Goal: Task Accomplishment & Management: Use online tool/utility

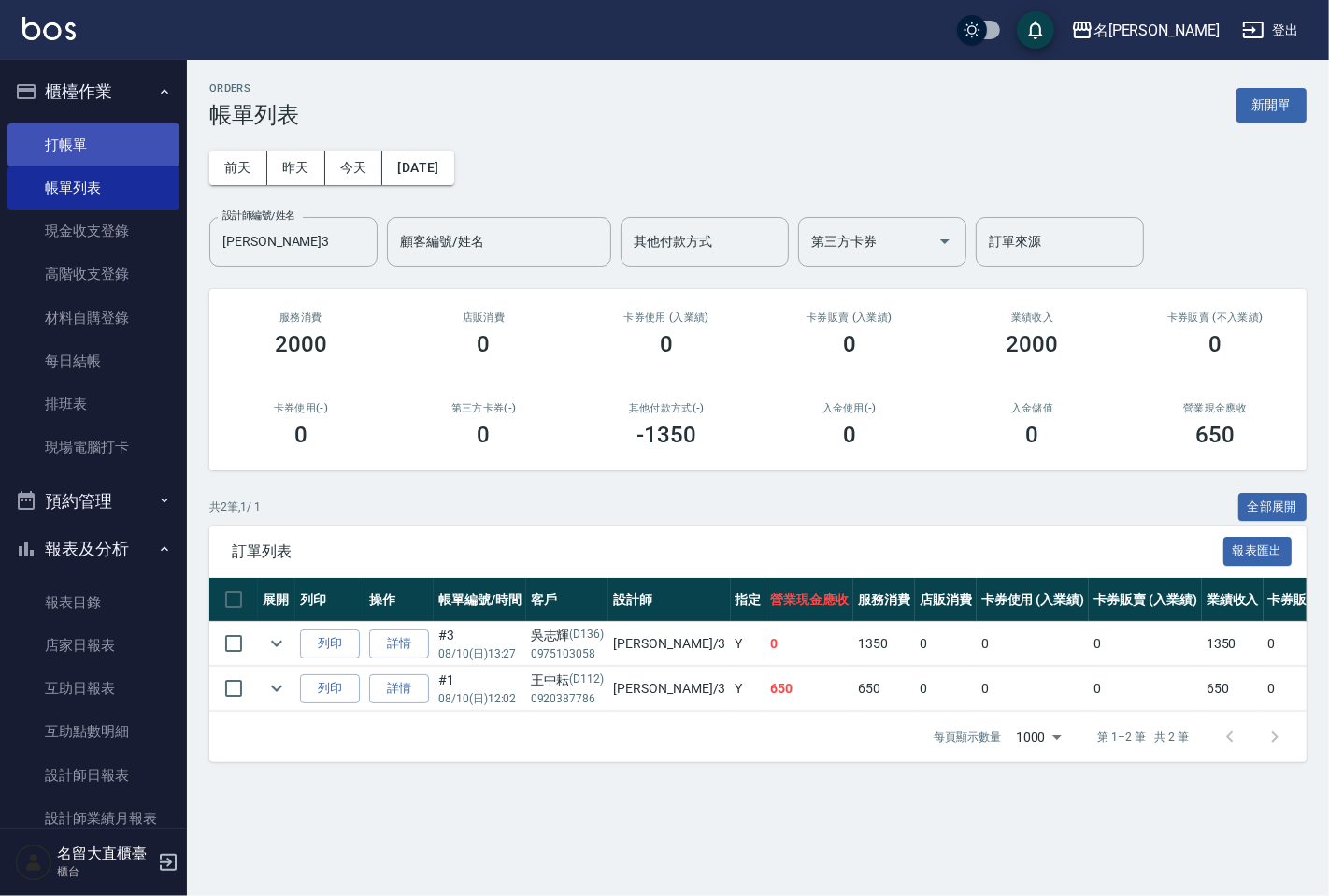
click at [74, 134] on link "打帳單" at bounding box center [93, 145] width 172 height 43
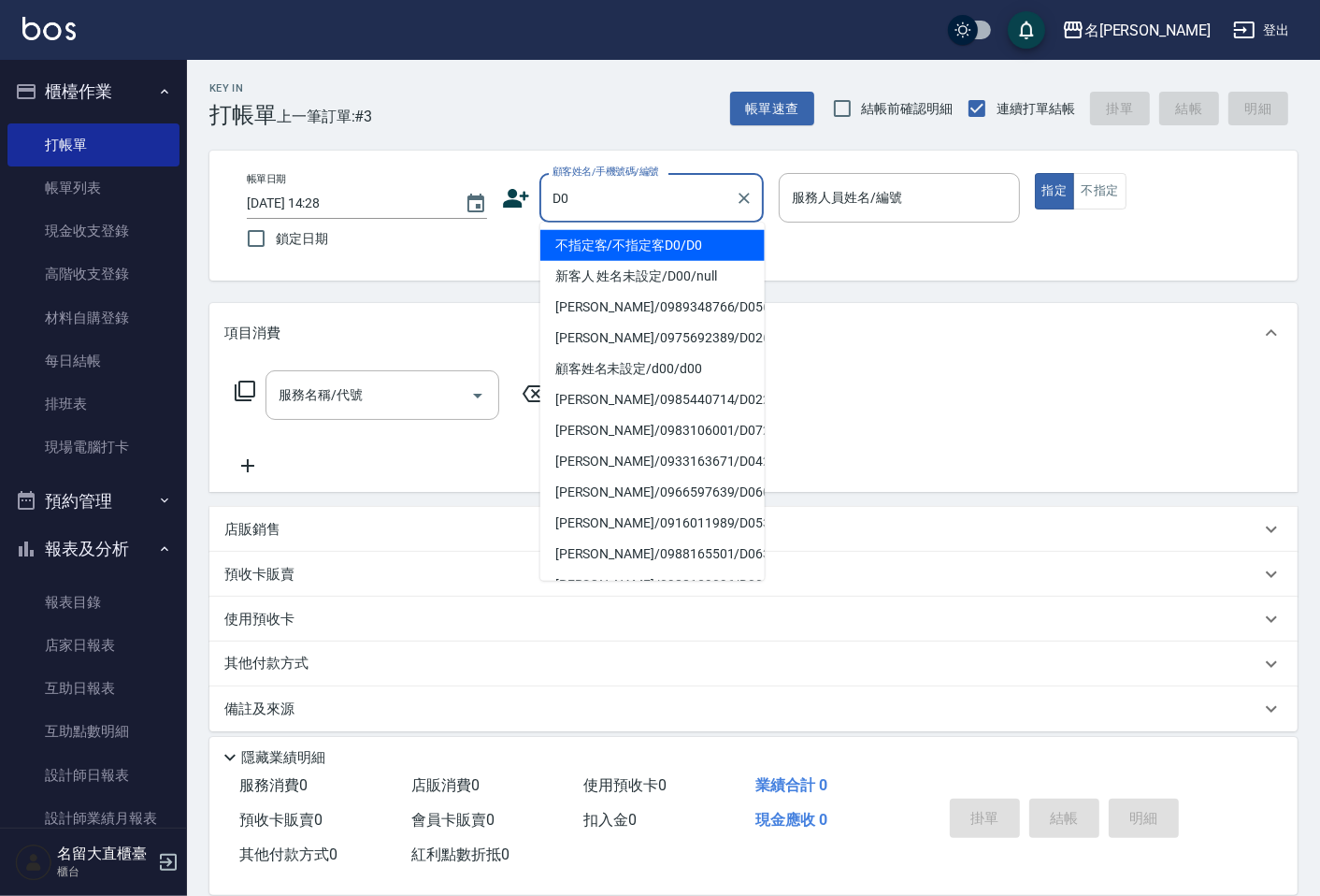
type input "不指定客/不指定客D0/D0"
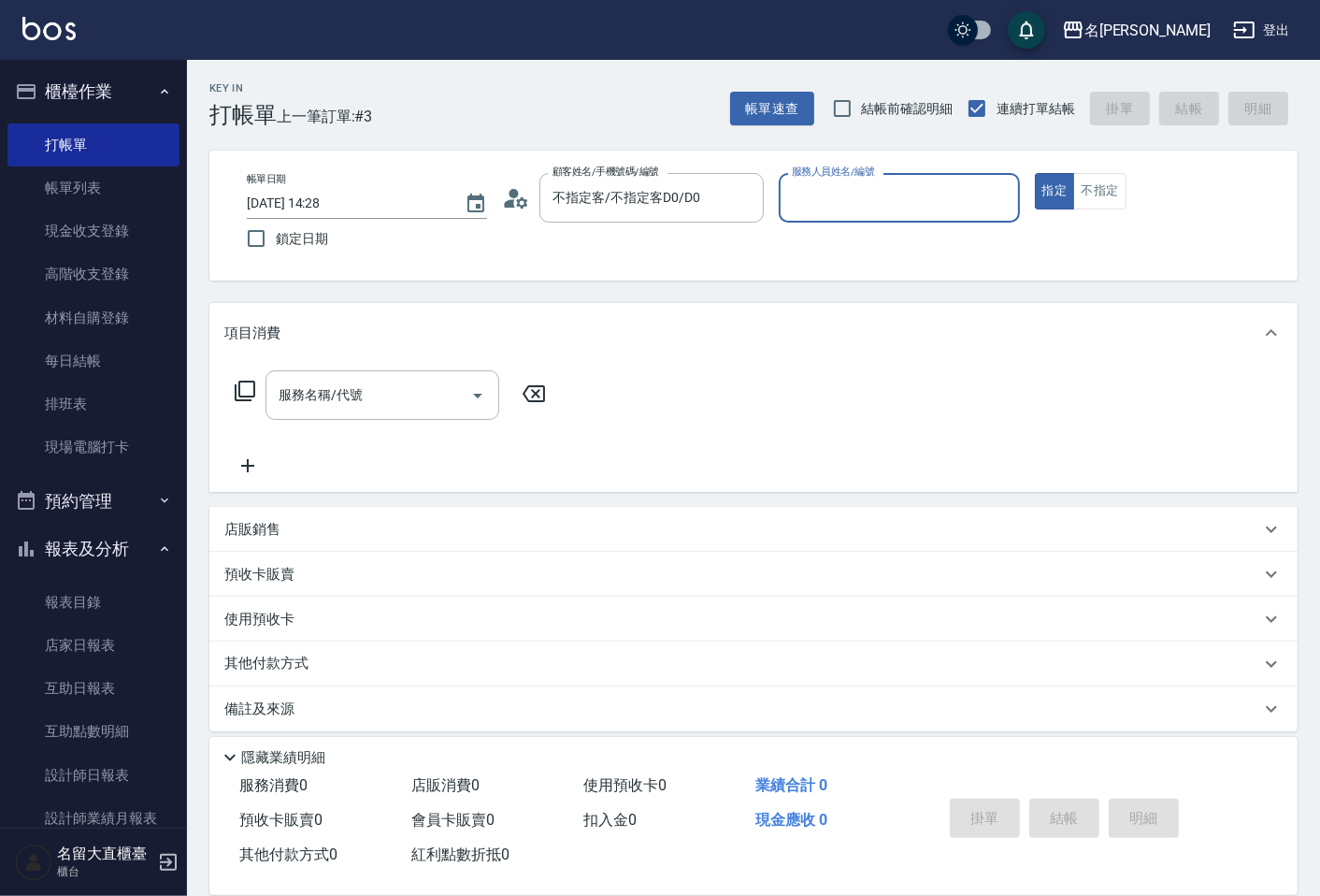
type input "[PERSON_NAME]3"
click at [1036, 173] on button "指定" at bounding box center [1055, 191] width 40 height 37
type button "true"
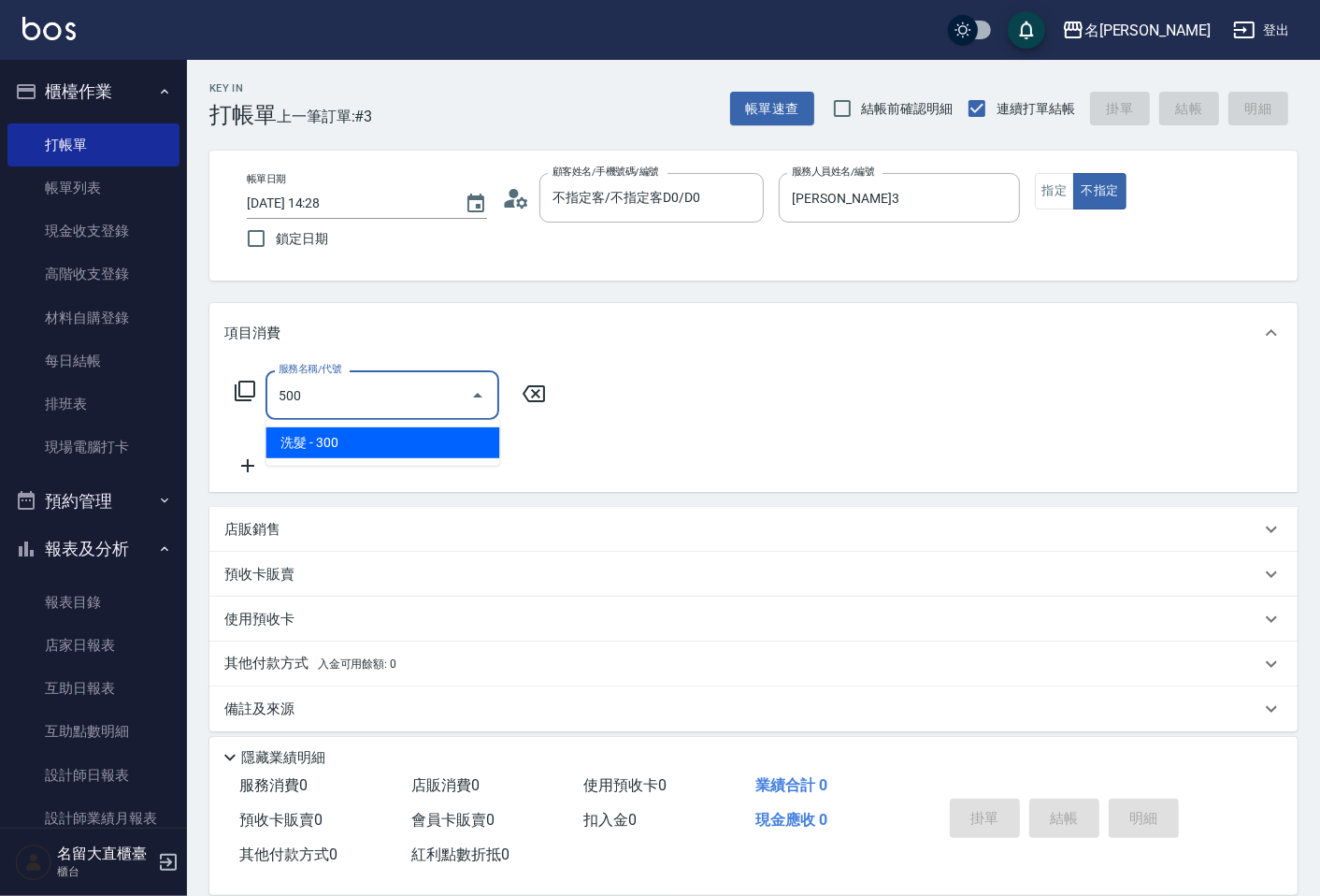
type input "洗髮(500)"
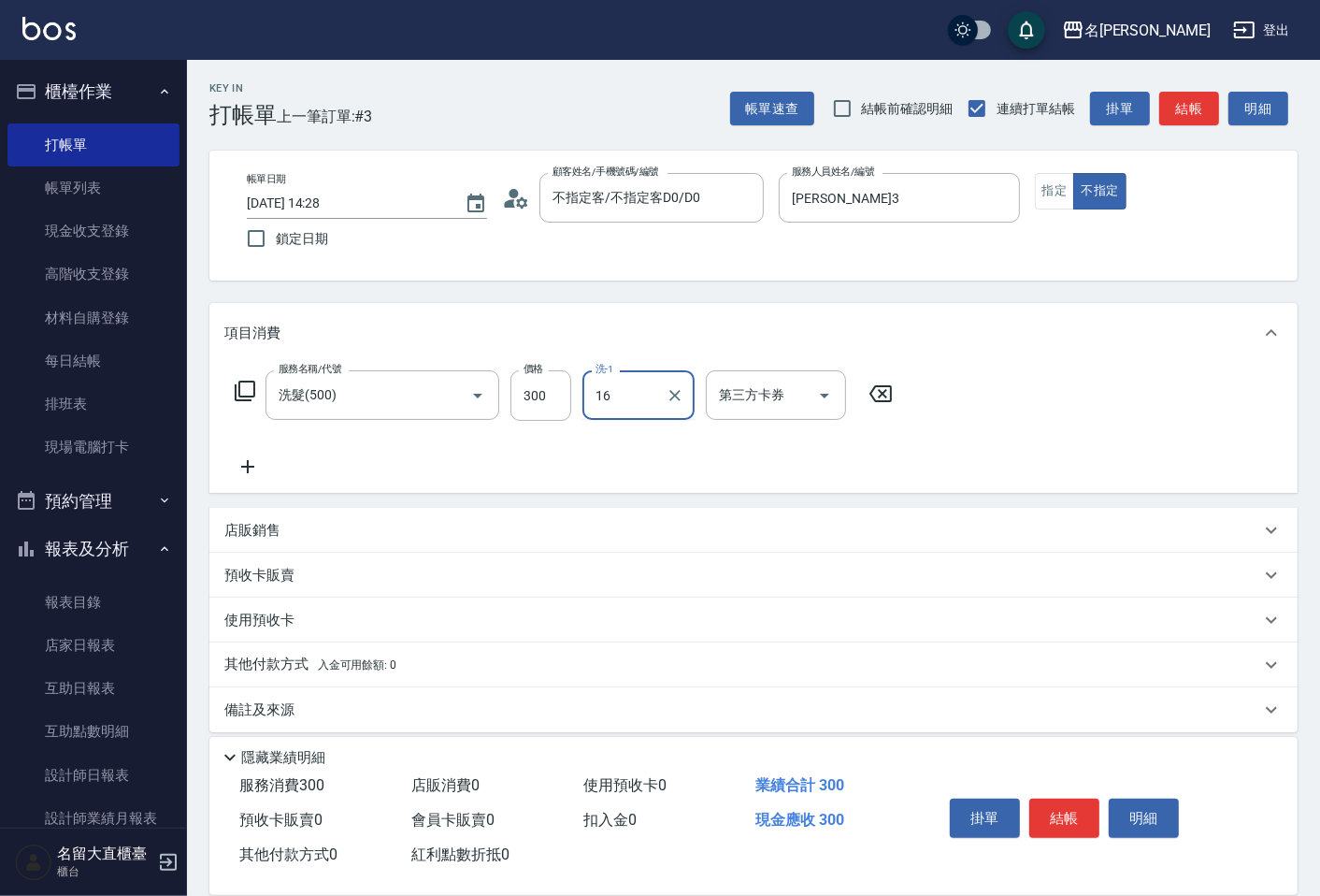
type input "[PERSON_NAME]-16"
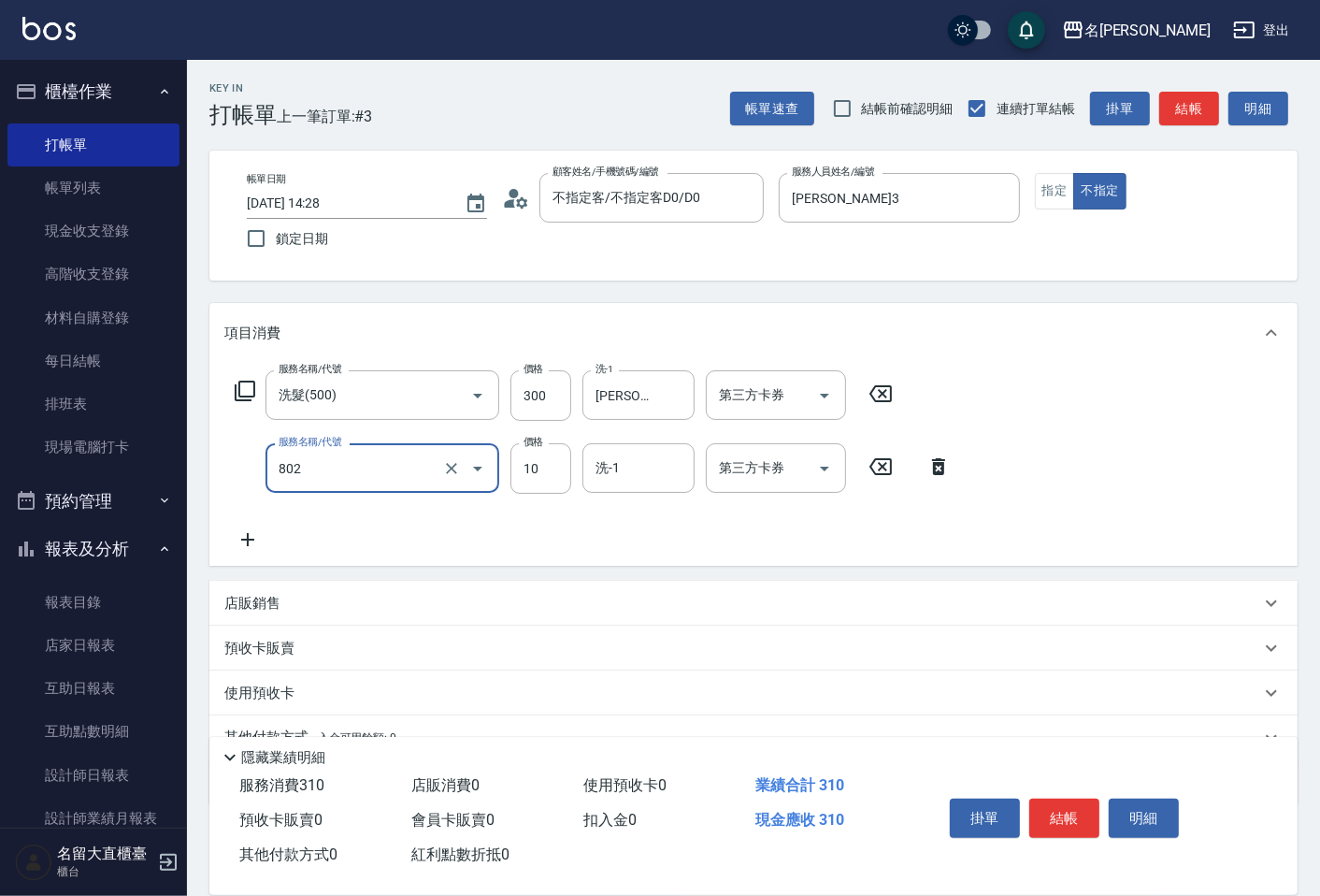
type input "潤絲(802)"
click at [512, 471] on input "10" at bounding box center [540, 469] width 61 height 51
type input "20"
type input "[PERSON_NAME]-16"
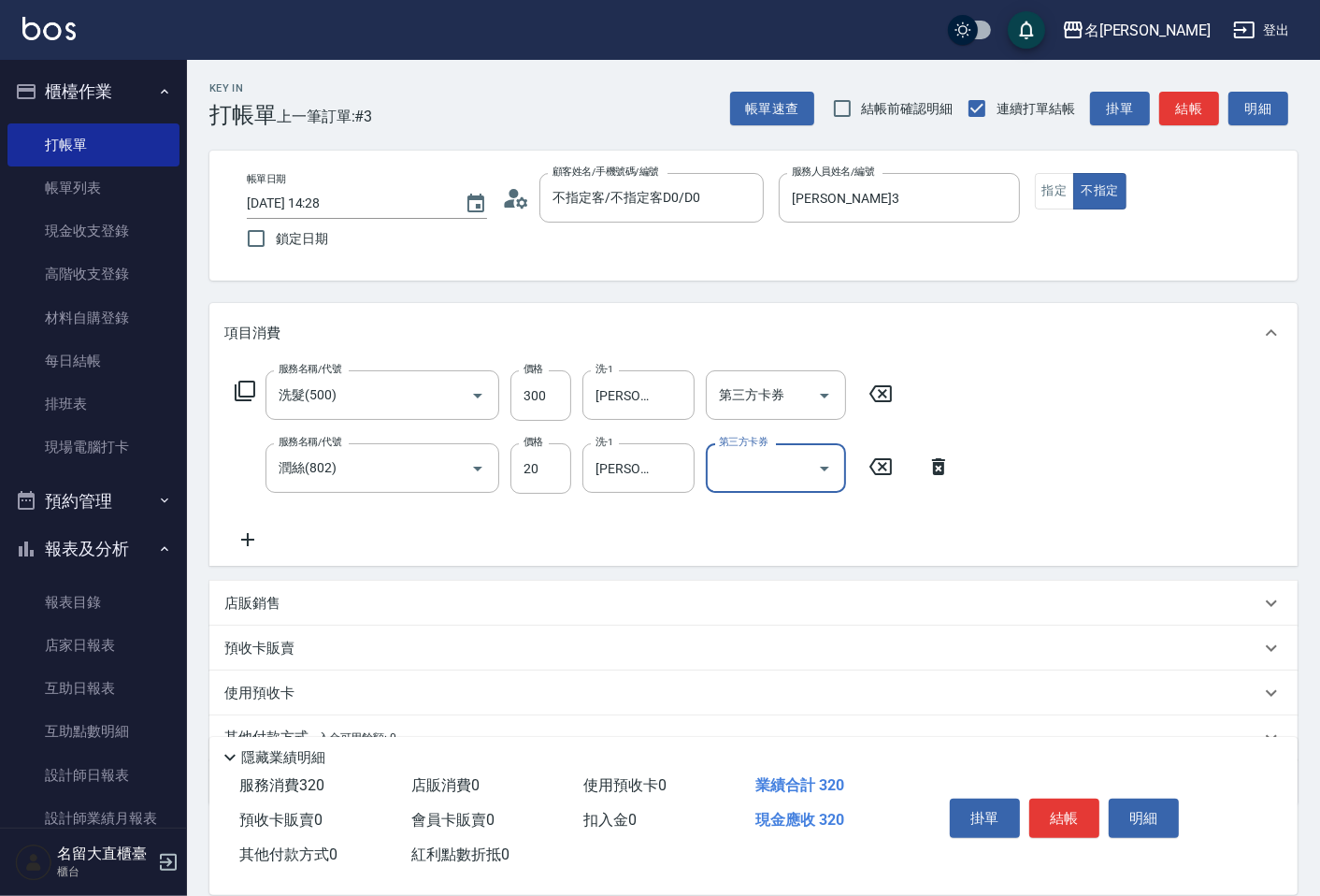
click at [1102, 807] on div "掛單 結帳 明細" at bounding box center [1064, 820] width 244 height 59
click at [1088, 810] on button "結帳" at bounding box center [1065, 818] width 70 height 40
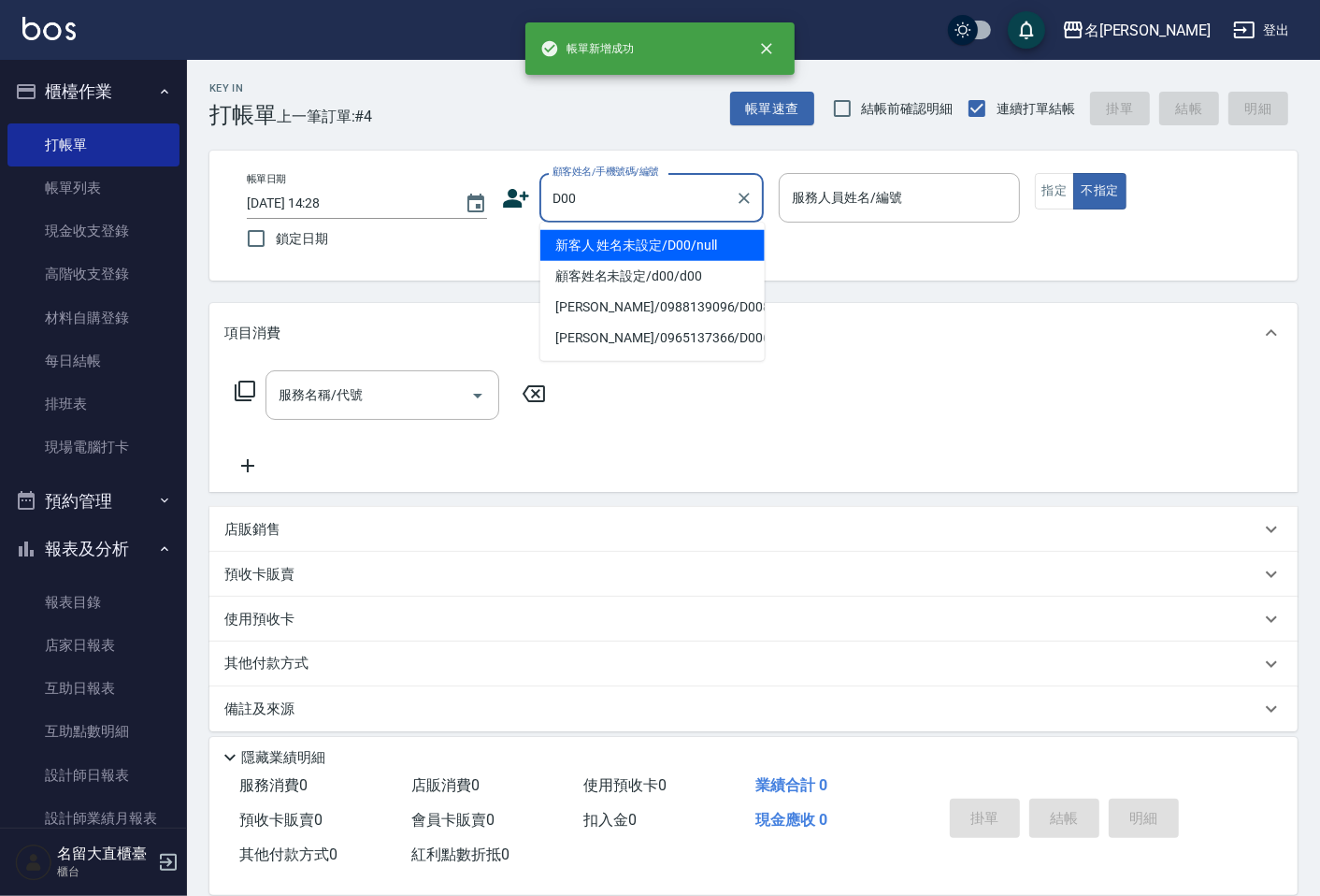
type input "新客人 姓名未設定/D00/null"
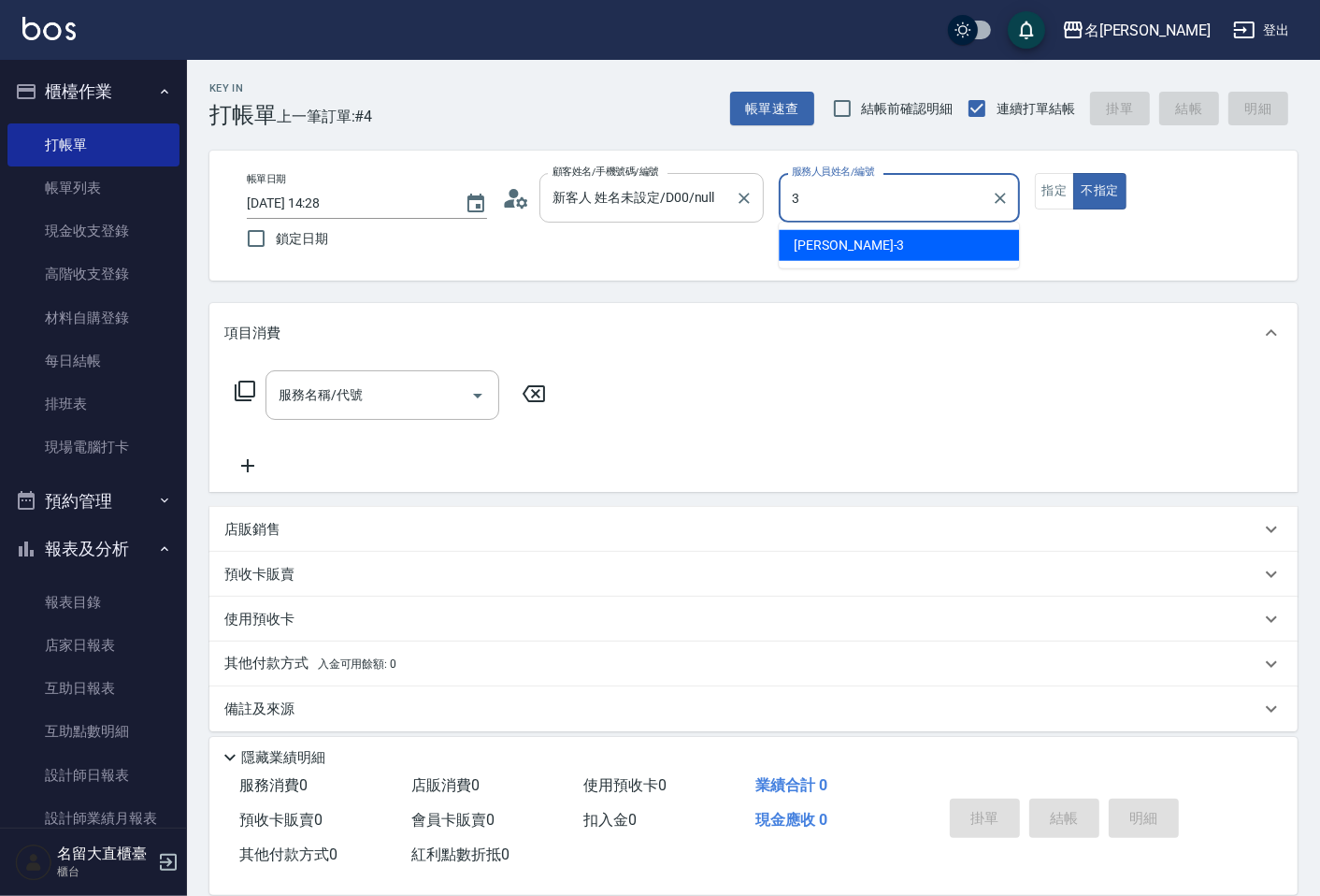
type input "[PERSON_NAME]3"
type button "false"
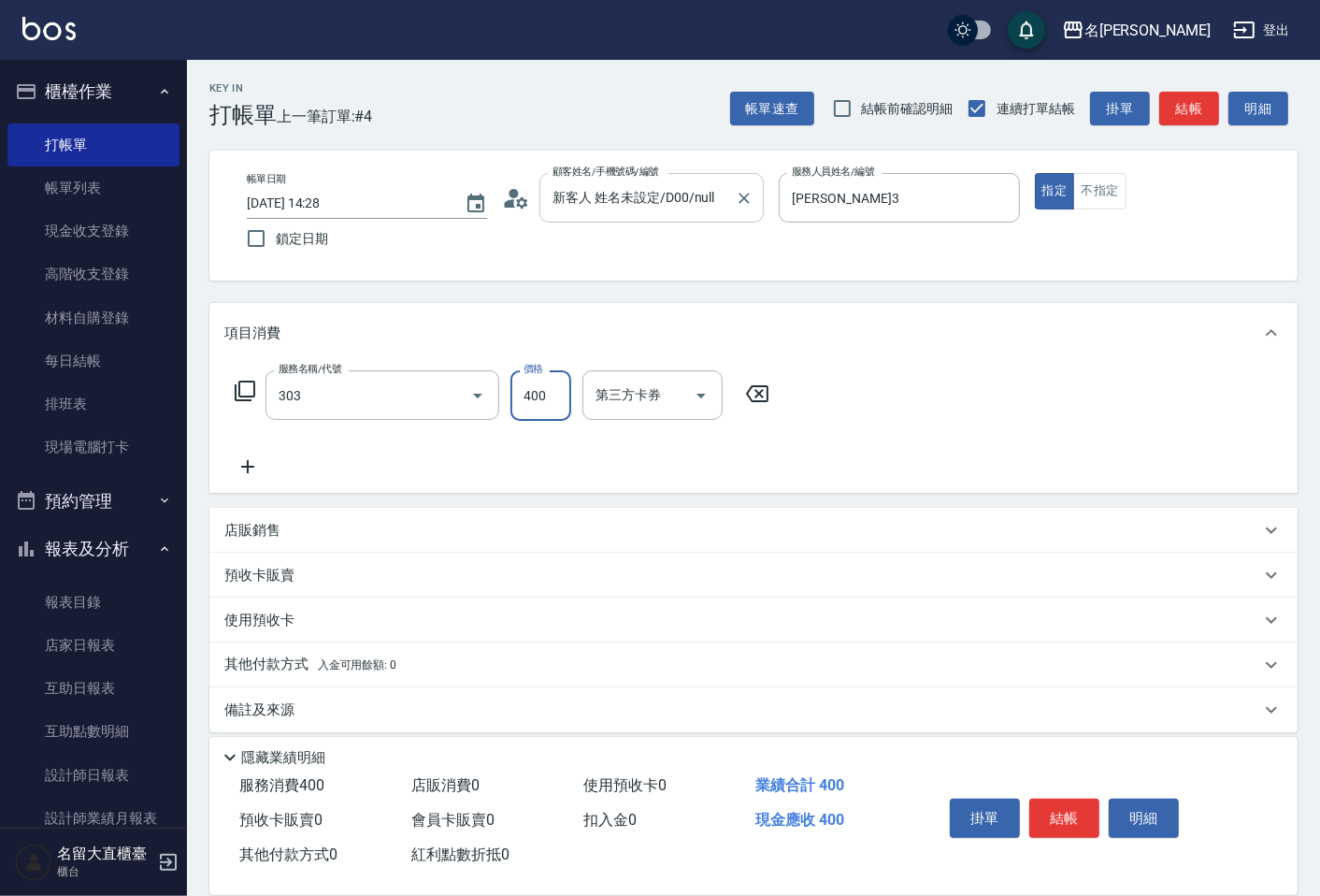
type input "剪髮(C級)(303)"
type input "350"
click at [1041, 809] on button "結帳" at bounding box center [1065, 818] width 70 height 40
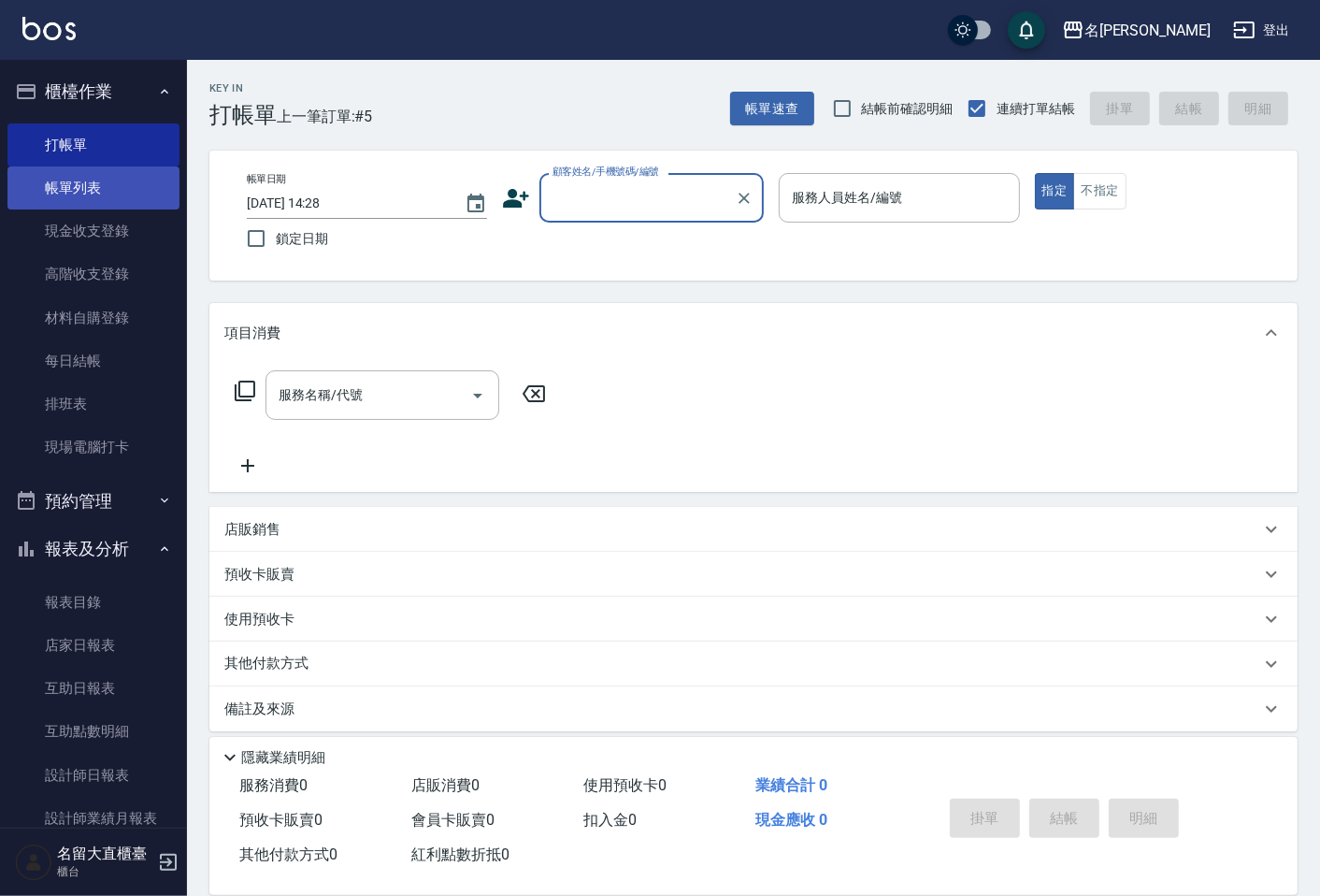
click at [38, 195] on link "帳單列表" at bounding box center [93, 188] width 172 height 43
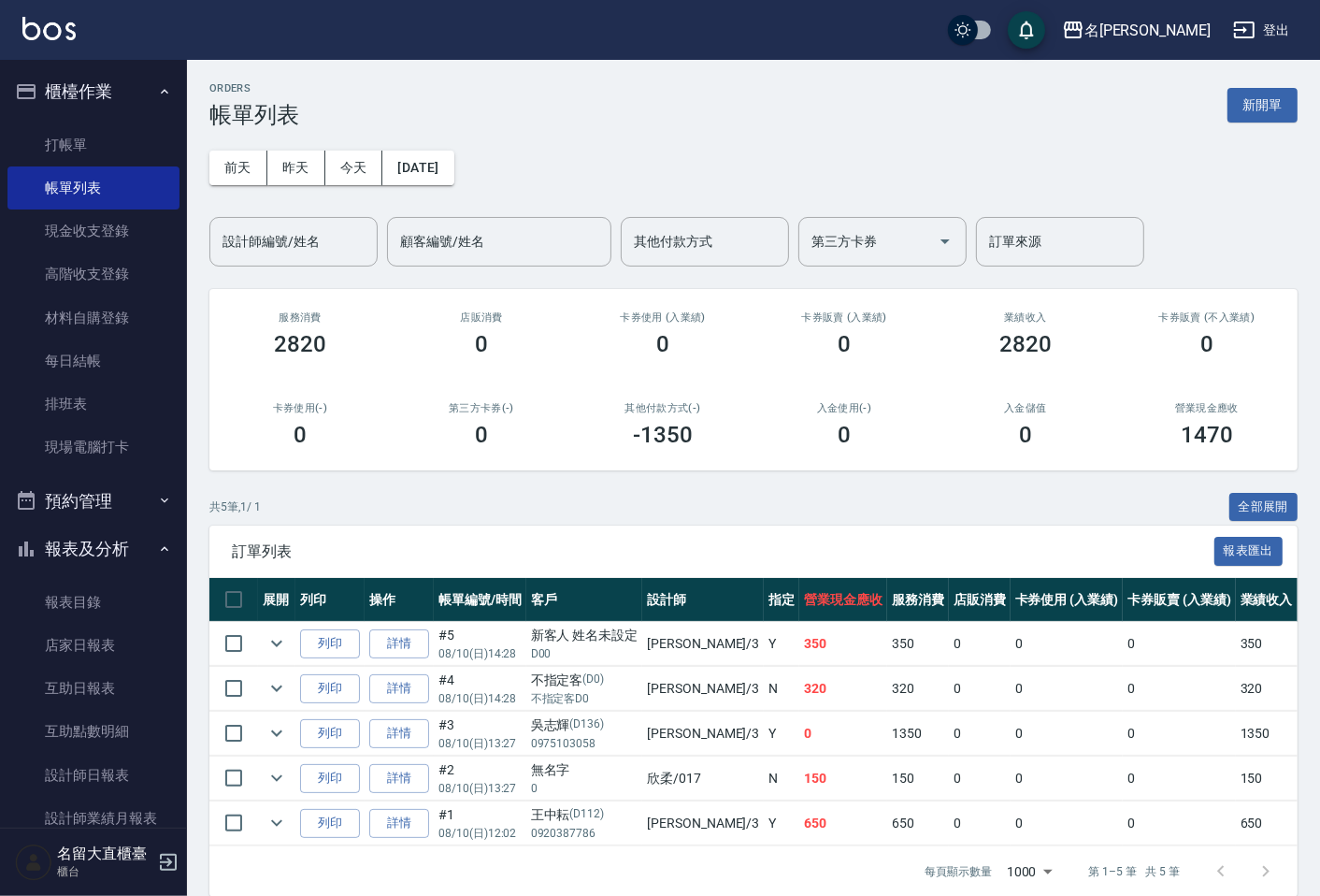
click at [278, 232] on input "設計師編號/姓名" at bounding box center [293, 241] width 152 height 33
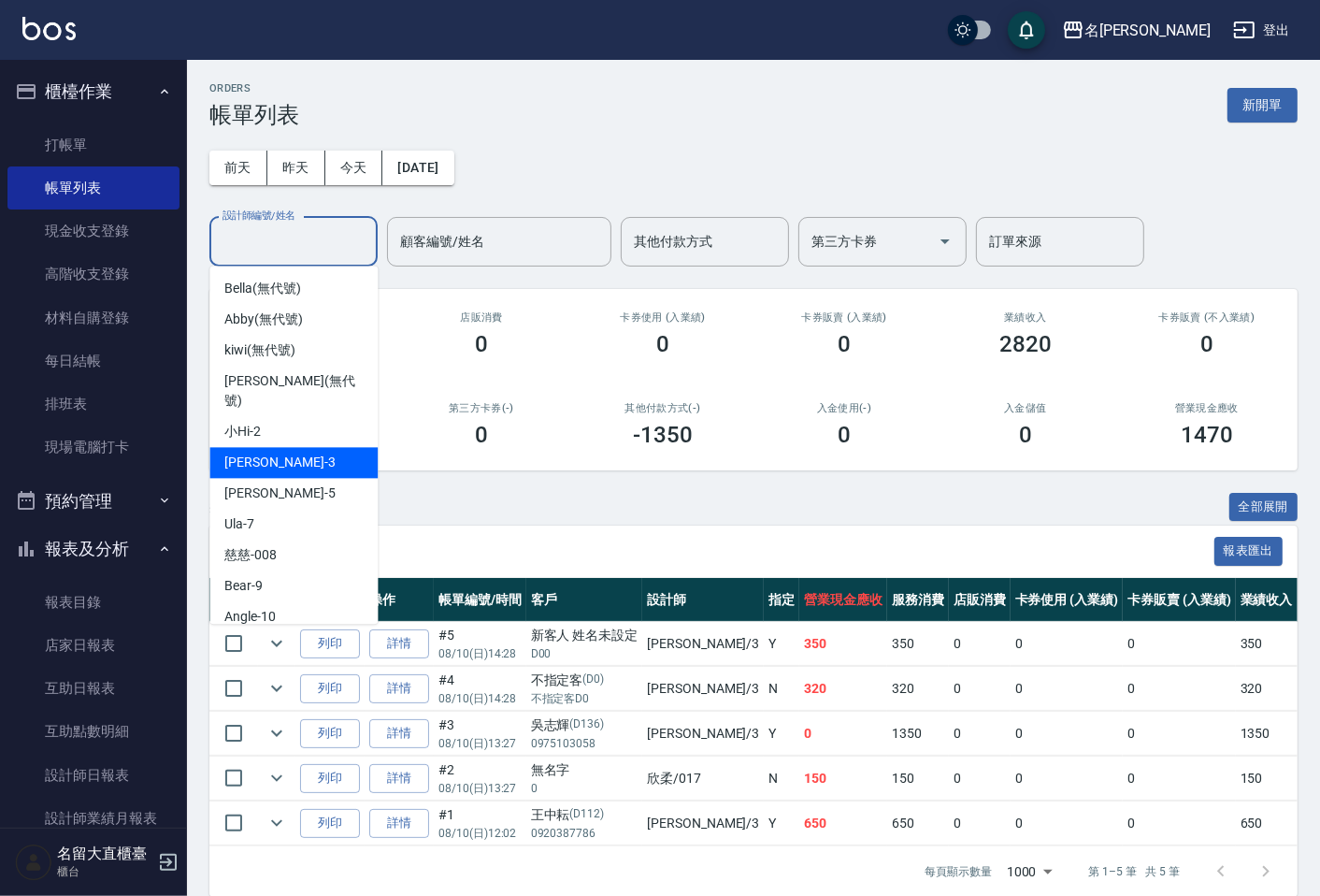
click at [286, 447] on div "[PERSON_NAME]3" at bounding box center [293, 462] width 169 height 31
type input "[PERSON_NAME]3"
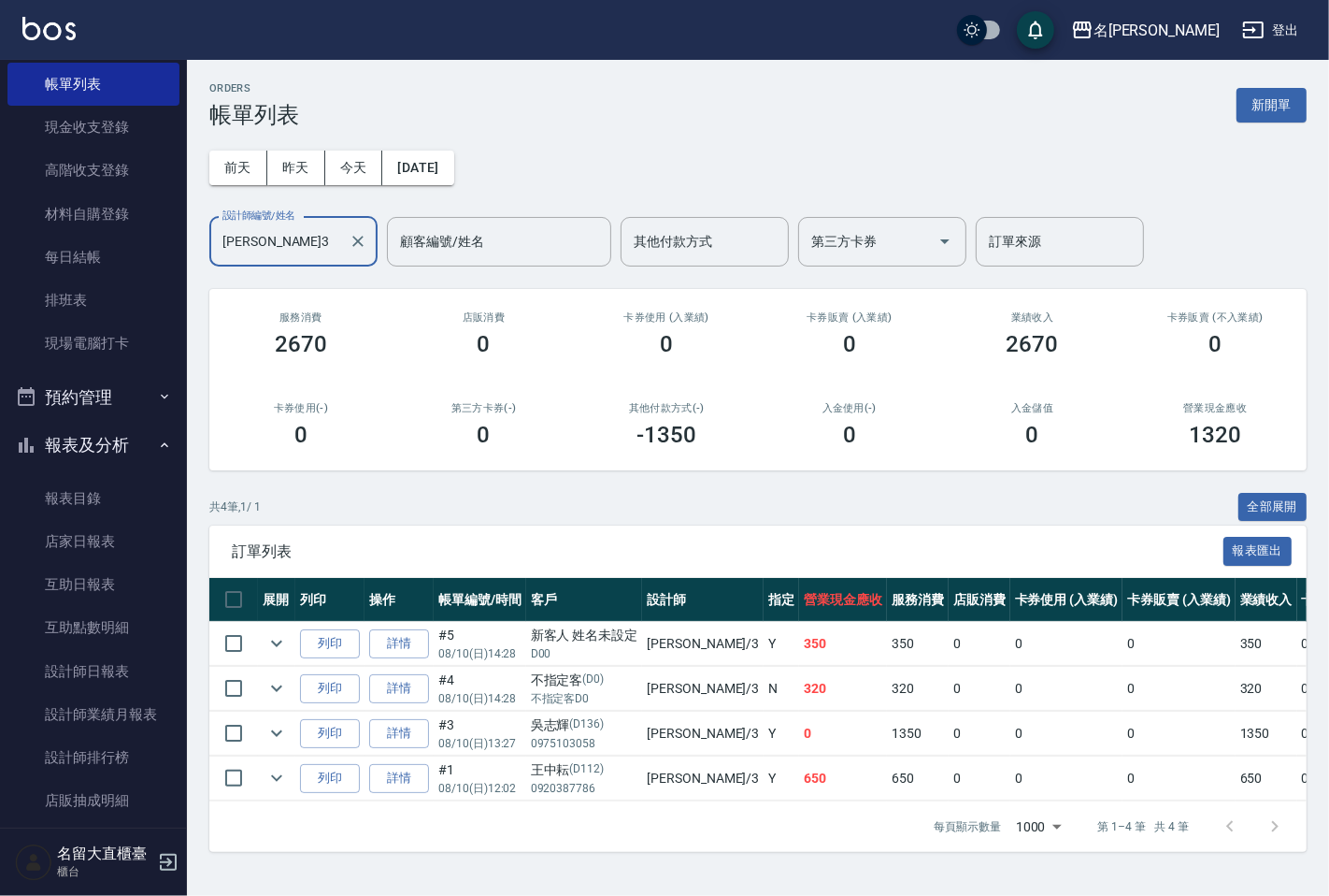
scroll to position [208, 0]
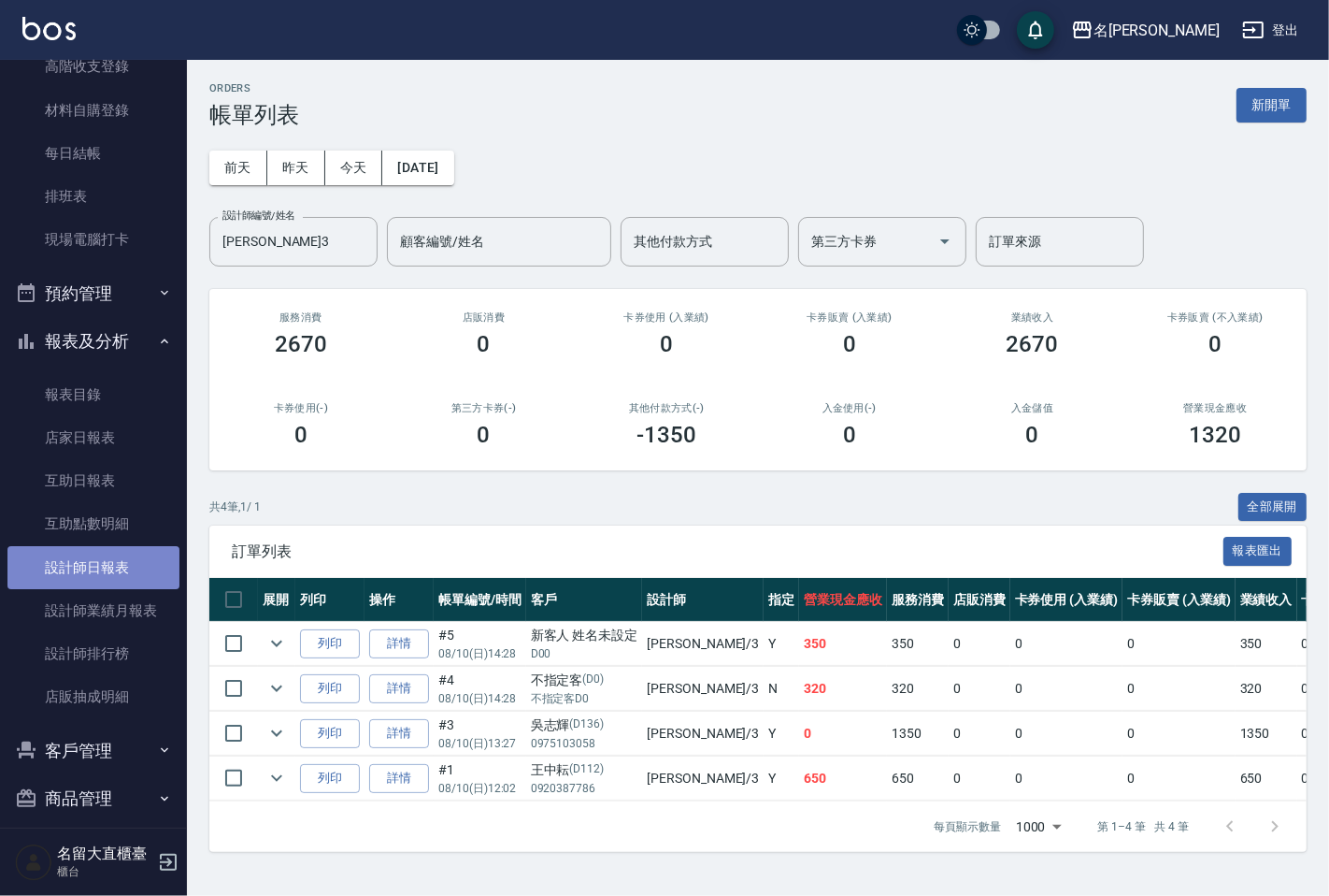
click at [120, 555] on link "設計師日報表" at bounding box center [93, 568] width 172 height 43
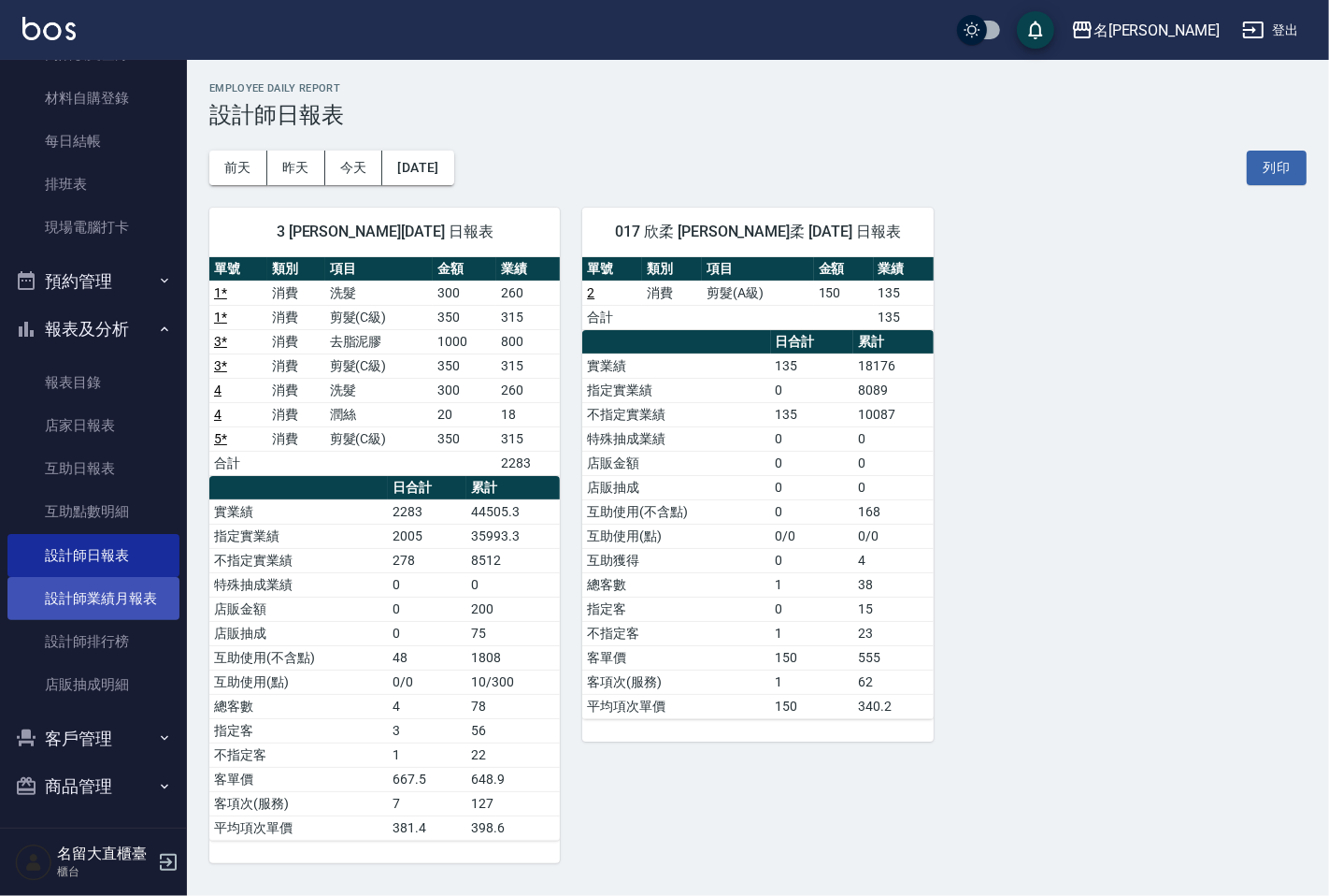
scroll to position [222, 0]
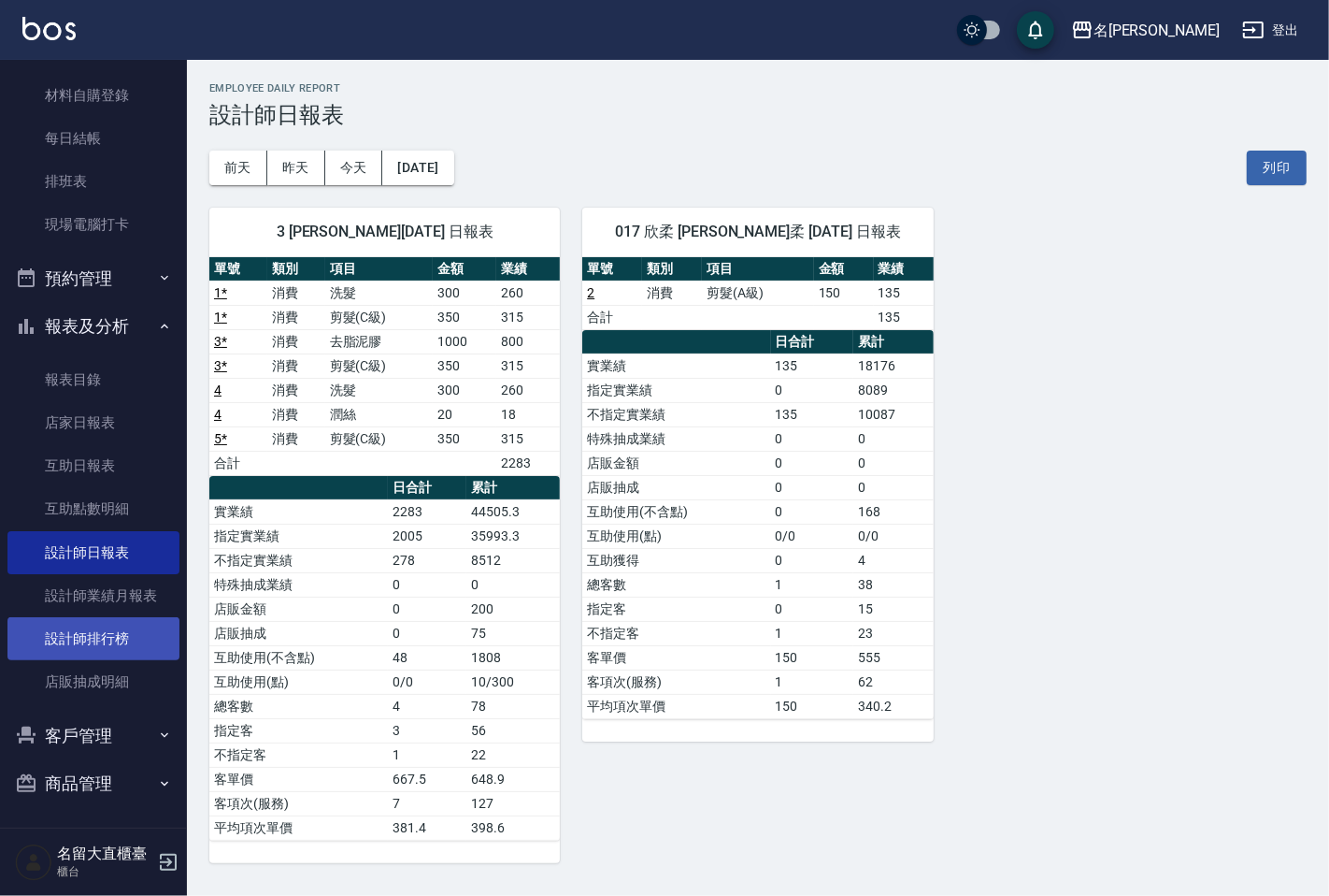
click at [96, 627] on link "設計師排行榜" at bounding box center [93, 639] width 172 height 43
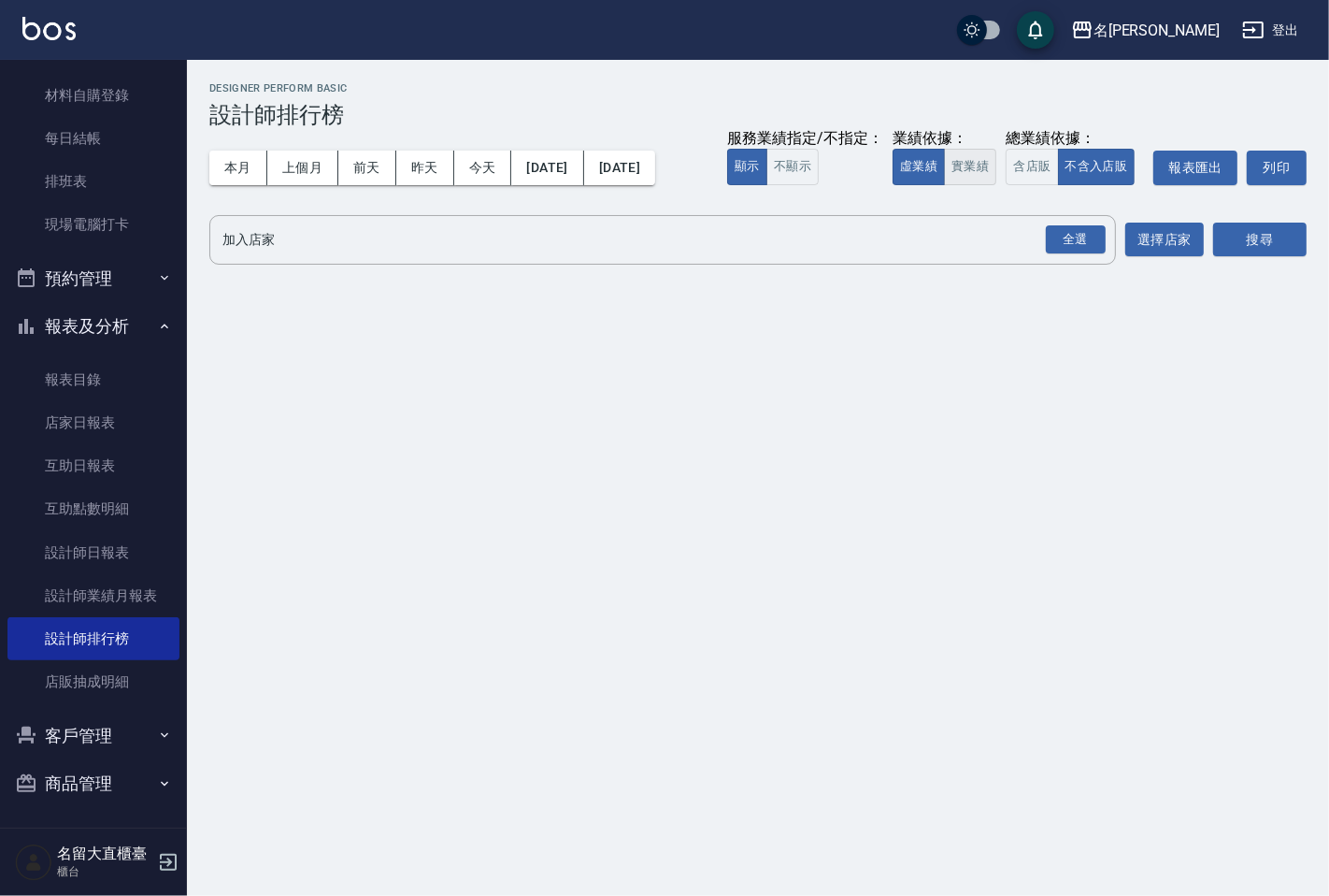
click at [993, 179] on button "實業績" at bounding box center [970, 167] width 53 height 37
click at [1076, 248] on div "全選" at bounding box center [1076, 239] width 60 height 29
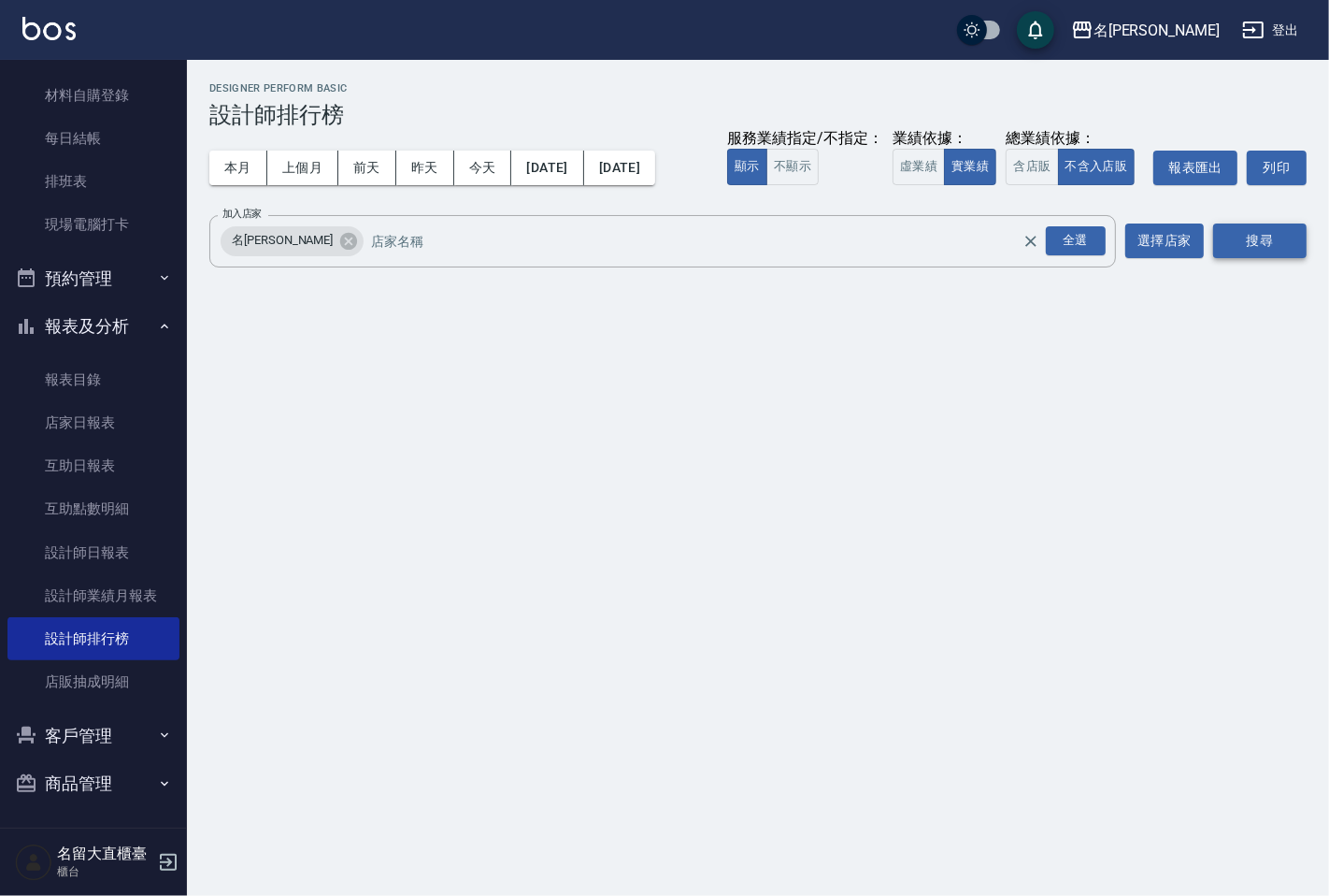
click at [1284, 250] on button "搜尋" at bounding box center [1259, 240] width 93 height 35
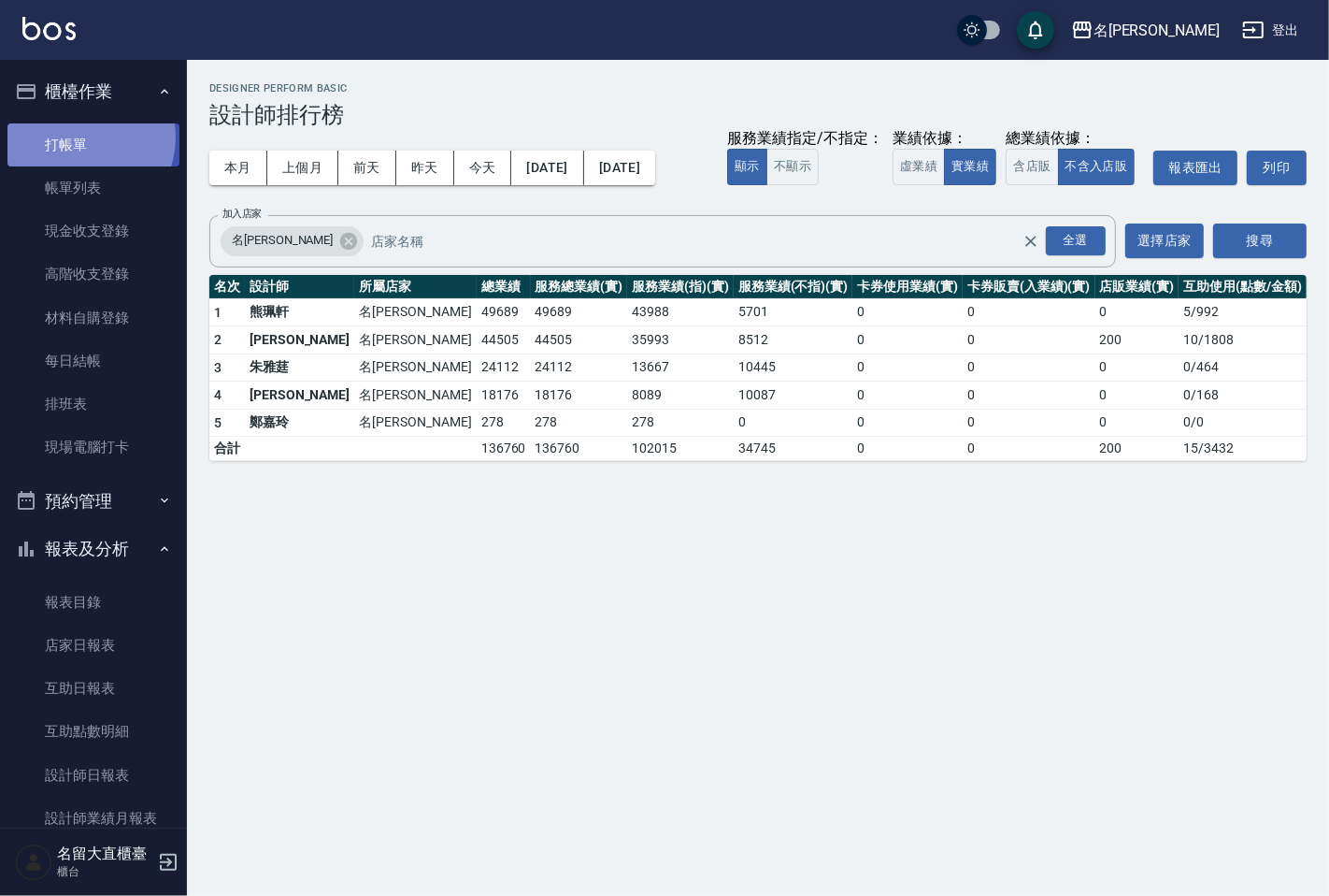
click at [80, 136] on link "打帳單" at bounding box center [93, 145] width 172 height 43
